Goal: Check status

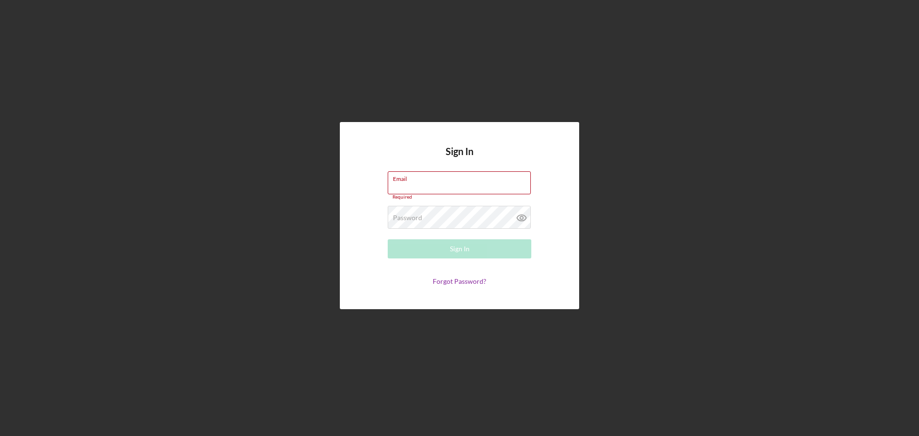
type input "[EMAIL_ADDRESS][DOMAIN_NAME]"
drag, startPoint x: 362, startPoint y: 287, endPoint x: 379, endPoint y: 269, distance: 24.0
click at [364, 284] on div "Sign In Email [EMAIL_ADDRESS][DOMAIN_NAME] Required Password Required Sign In F…" at bounding box center [459, 215] width 239 height 187
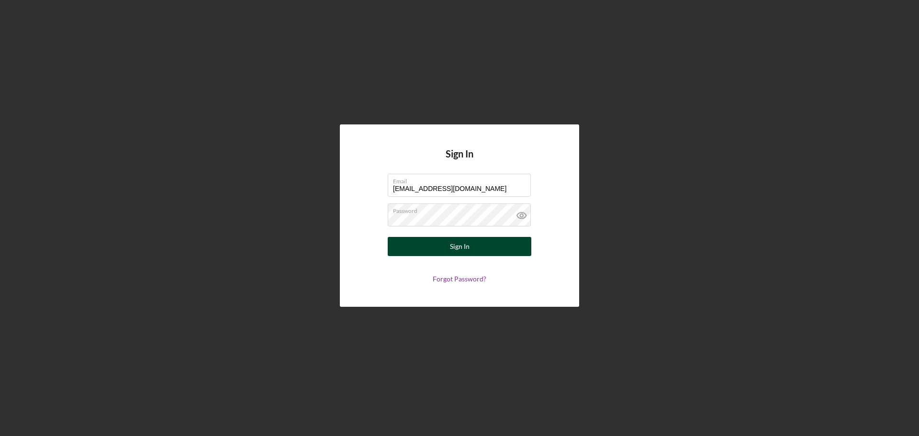
click at [402, 249] on button "Sign In" at bounding box center [460, 246] width 144 height 19
click at [377, 284] on div "Sign In Email [EMAIL_ADDRESS][DOMAIN_NAME] Password Saving Forgot Password?" at bounding box center [459, 215] width 239 height 182
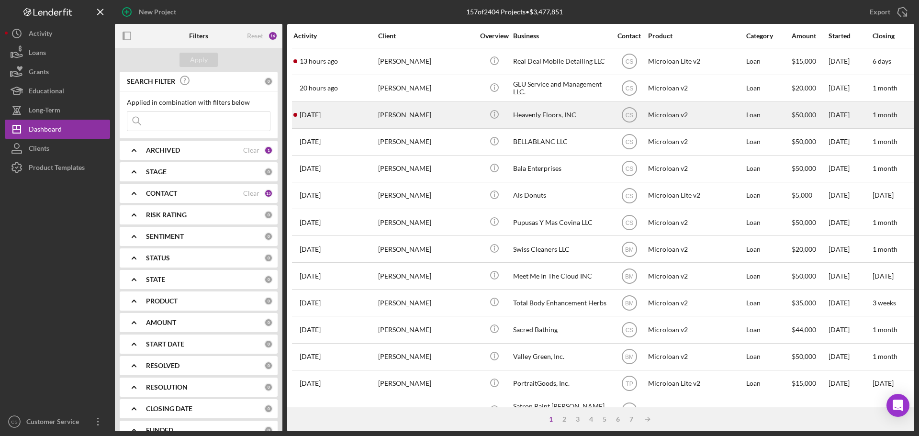
click at [345, 119] on div "[DATE] [PERSON_NAME]" at bounding box center [335, 114] width 84 height 25
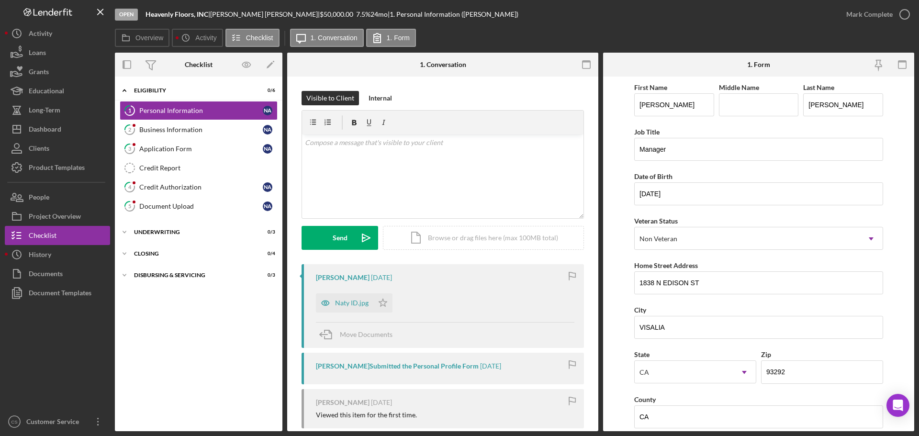
click at [224, 343] on div "Icon/Expander Eligibility 0 / 6 1 Personal Information N A 2 Business Informati…" at bounding box center [199, 253] width 168 height 345
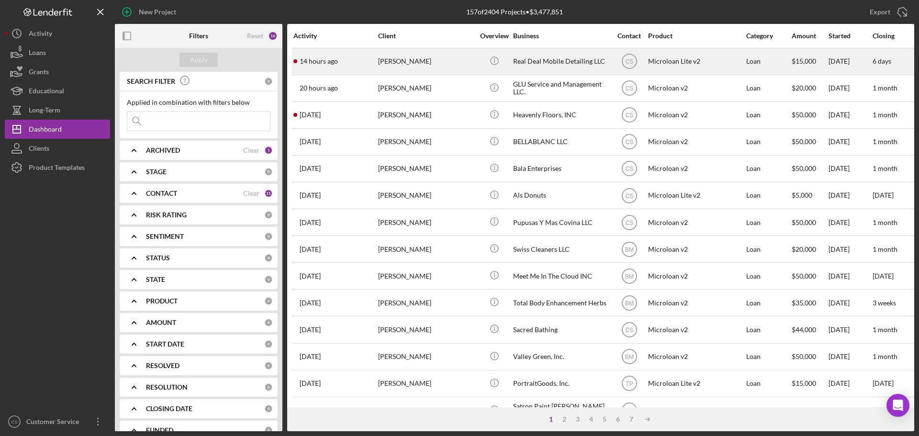
click at [454, 64] on div "[PERSON_NAME]" at bounding box center [426, 61] width 96 height 25
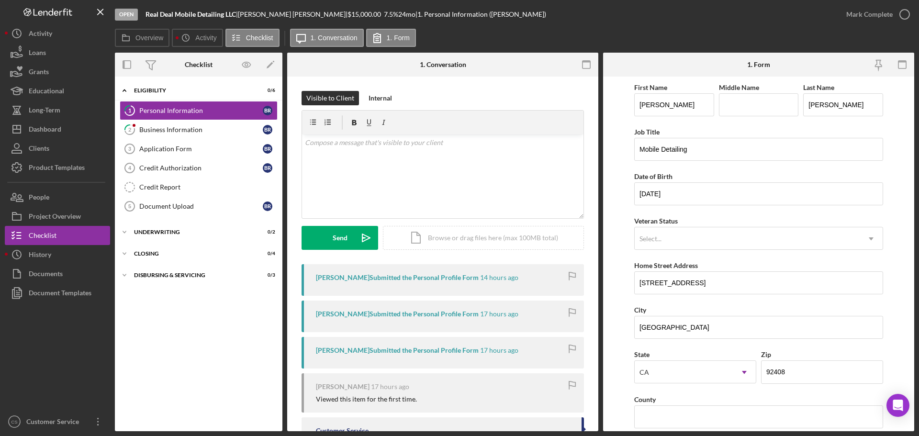
click at [611, 212] on form "First Name [PERSON_NAME] Middle Name Last Name [PERSON_NAME] Job Title Mobile D…" at bounding box center [758, 254] width 311 height 355
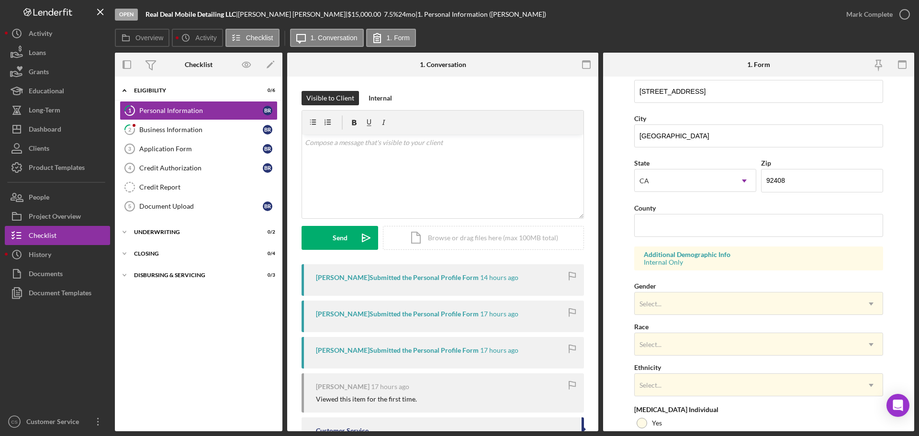
scroll to position [284, 0]
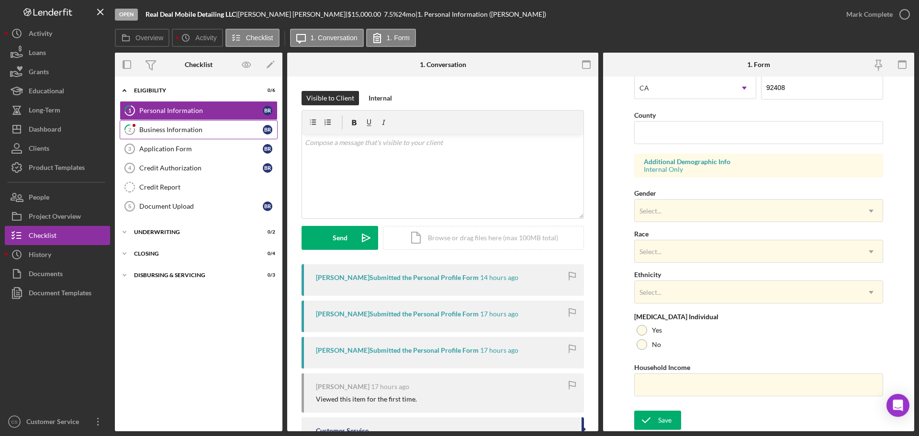
click at [218, 126] on div "Business Information" at bounding box center [200, 130] width 123 height 8
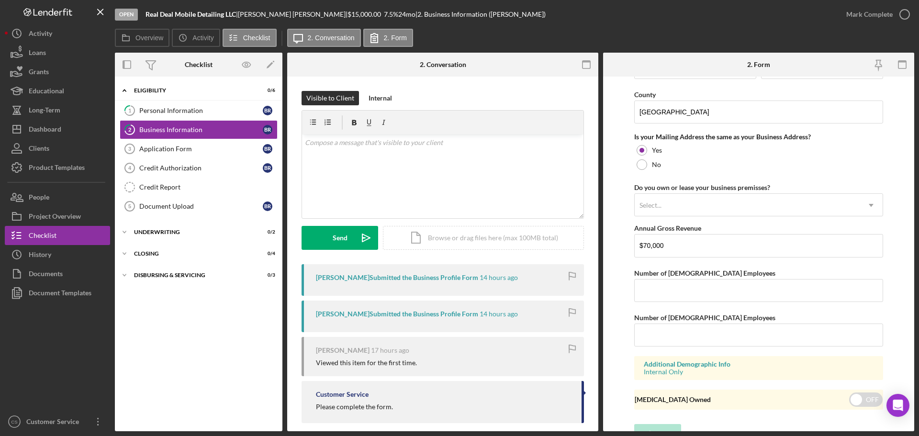
scroll to position [708, 0]
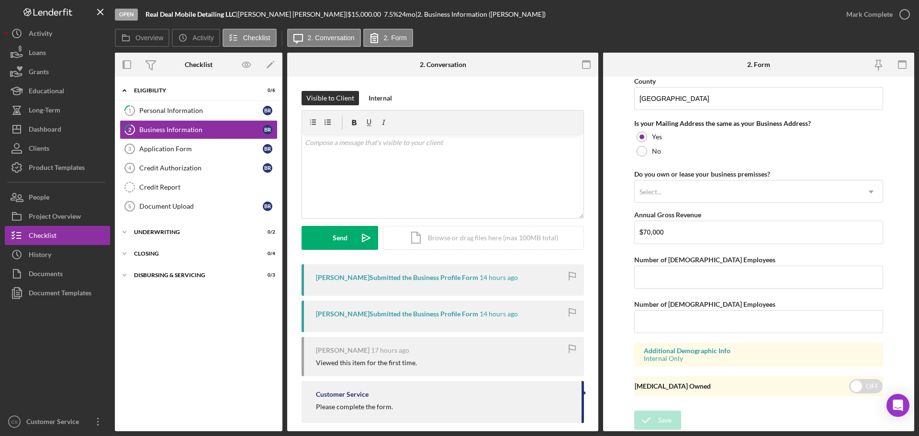
click at [252, 336] on div "Icon/Expander Eligibility 0 / 6 1 Personal Information B R 2 Business Informati…" at bounding box center [199, 253] width 168 height 345
